Goal: Information Seeking & Learning: Learn about a topic

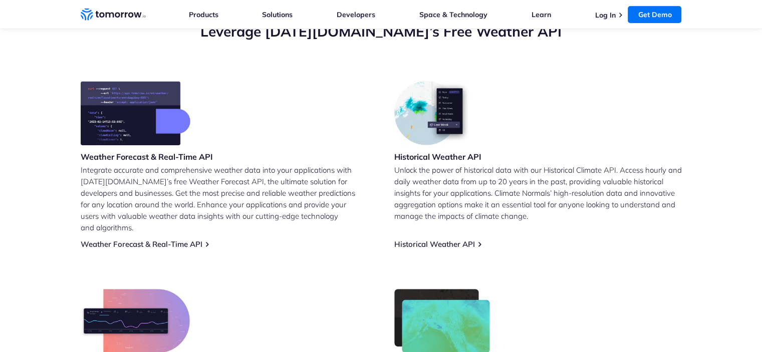
scroll to position [401, 0]
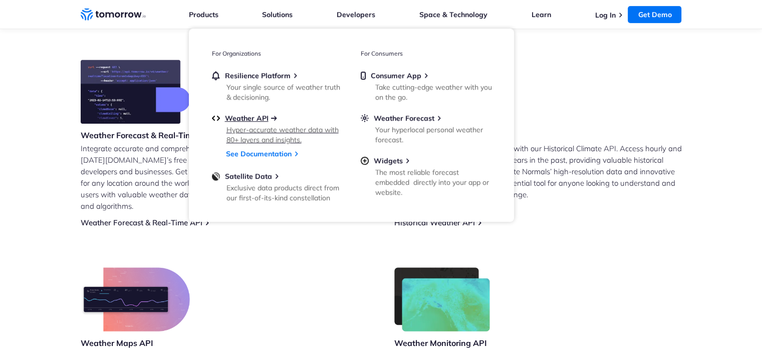
click at [252, 118] on span "Weather API" at bounding box center [247, 118] width 44 height 9
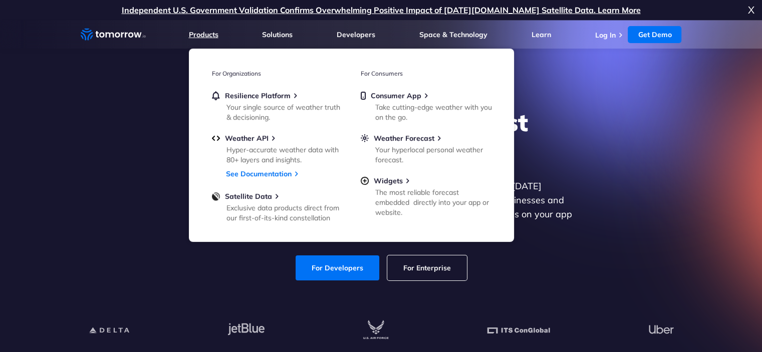
click at [201, 37] on link "Products" at bounding box center [204, 34] width 30 height 9
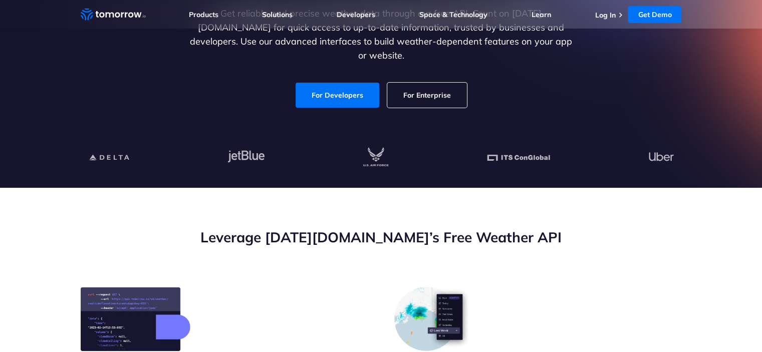
scroll to position [301, 0]
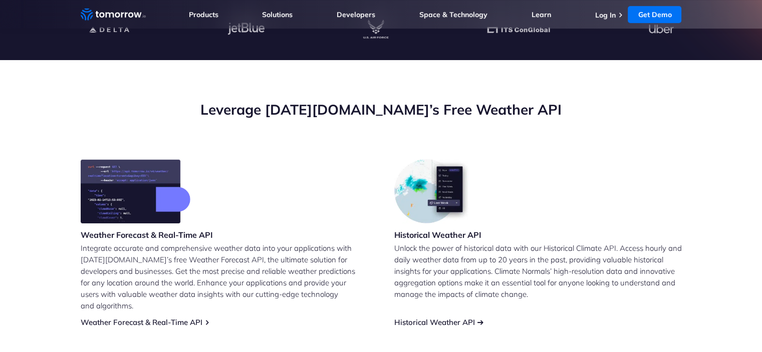
click at [420, 318] on link "Historical Weather API" at bounding box center [434, 323] width 81 height 10
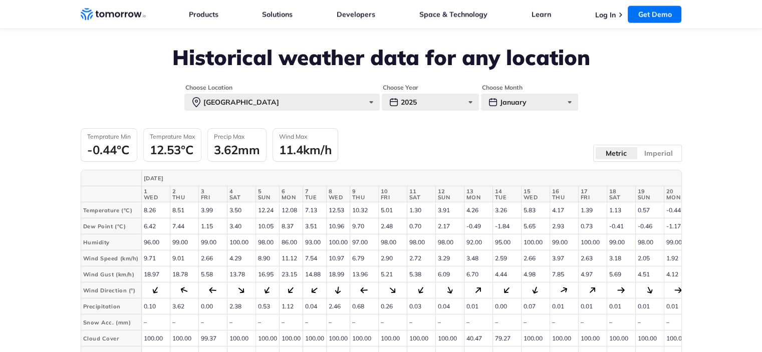
scroll to position [2204, 0]
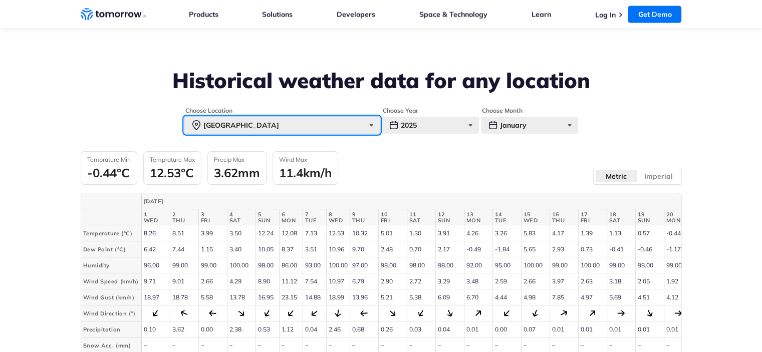
click at [293, 123] on div "Paris" at bounding box center [281, 125] width 195 height 17
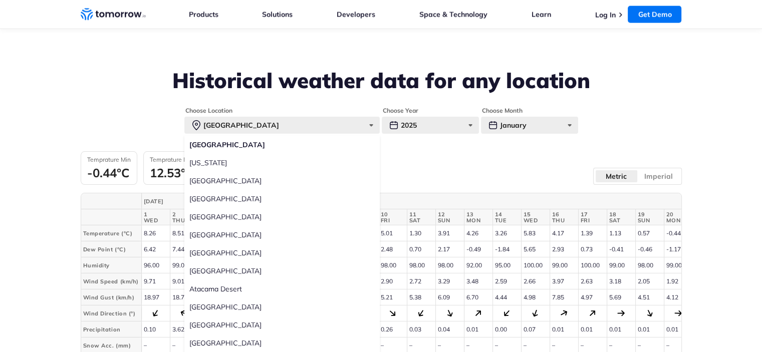
click at [209, 236] on label "Mumbai" at bounding box center [281, 235] width 195 height 18
click at [0, 0] on input "Mumbai" at bounding box center [0, 0] width 0 height 0
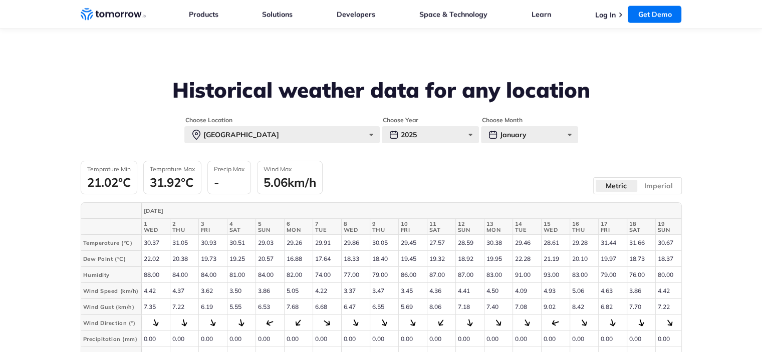
scroll to position [2054, 0]
